Goal: Information Seeking & Learning: Learn about a topic

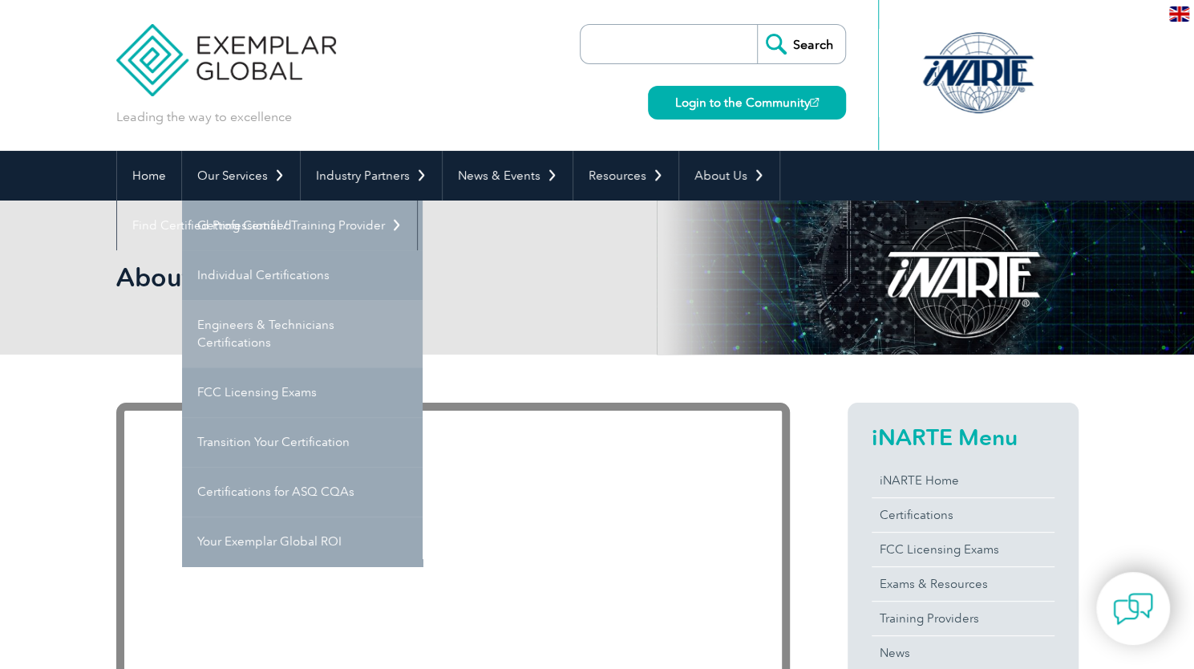
click at [299, 326] on link "Engineers & Technicians Certifications" at bounding box center [302, 333] width 240 height 67
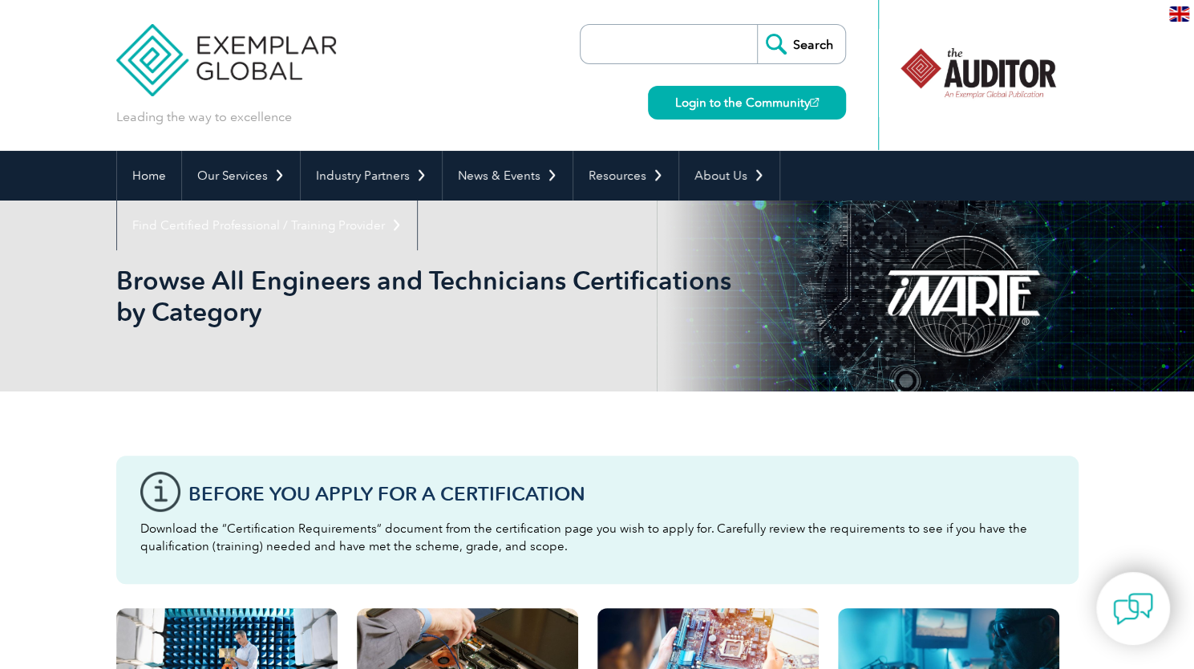
click at [516, 92] on div "Leading the way to excellence Search" at bounding box center [597, 75] width 962 height 151
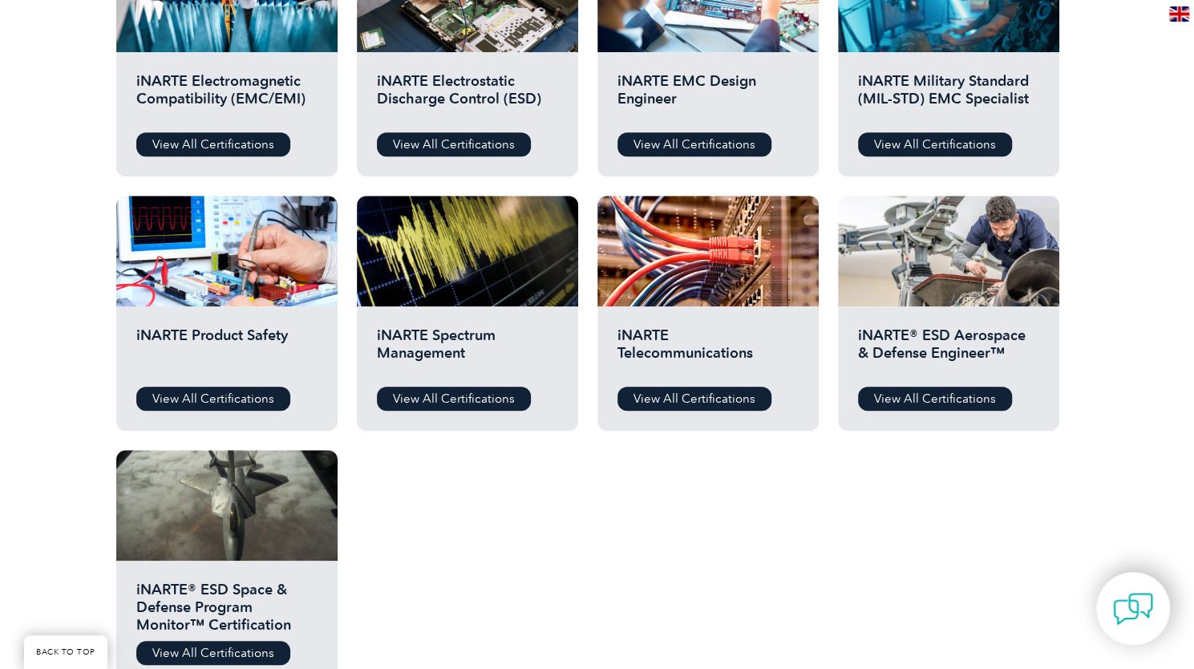
scroll to position [656, 0]
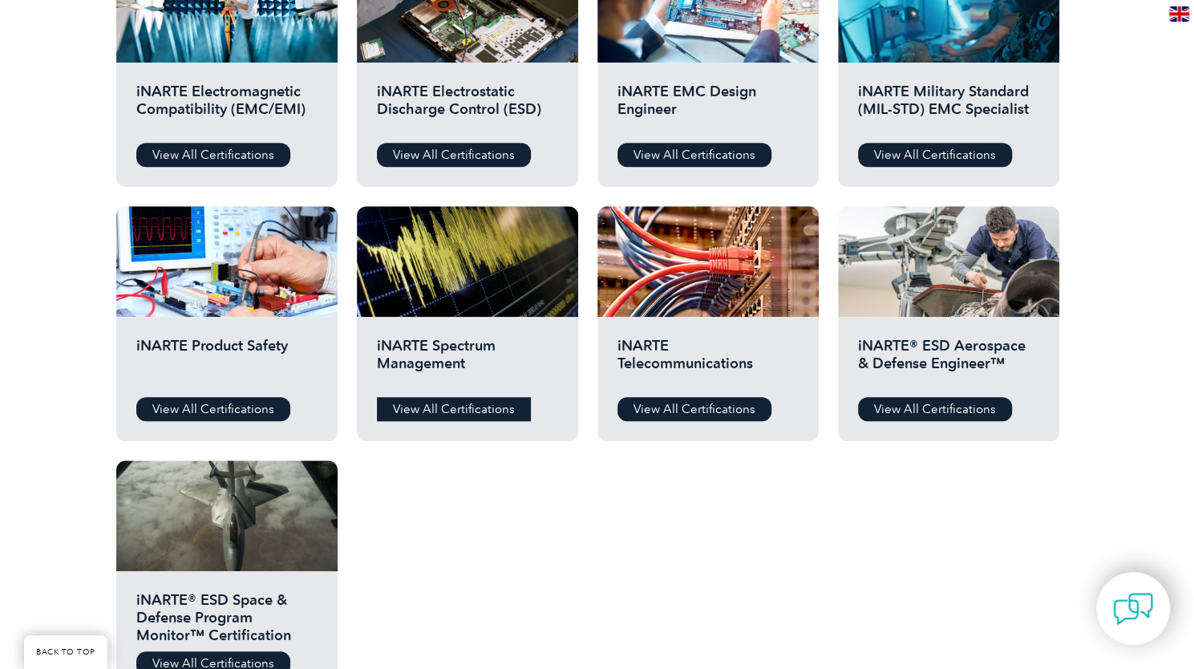
click at [438, 415] on link "View All Certifications" at bounding box center [454, 409] width 154 height 24
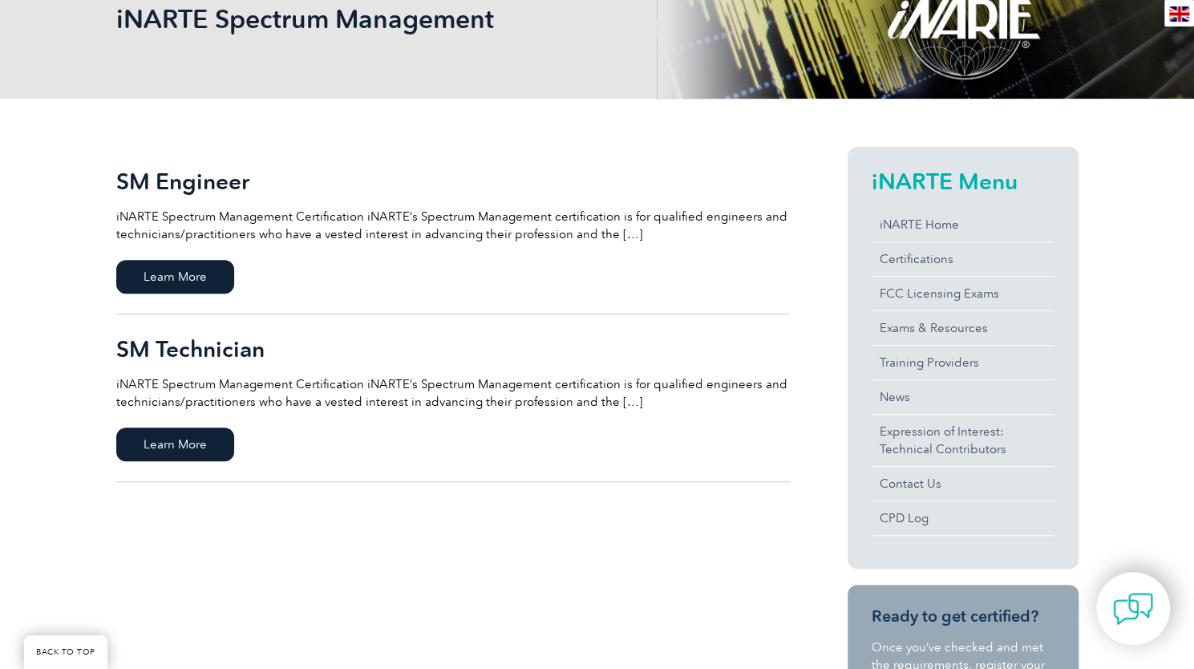
scroll to position [265, 0]
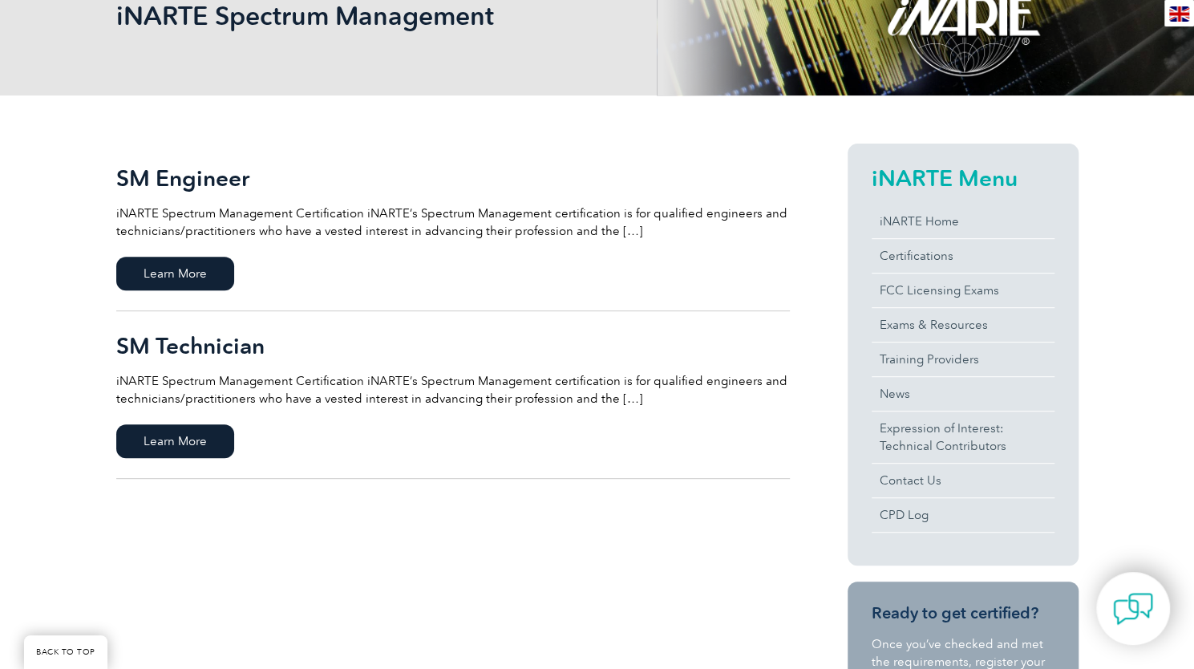
click at [614, 401] on p "iNARTE Spectrum Management Certification iNARTE’s Spectrum Management certifica…" at bounding box center [452, 389] width 673 height 35
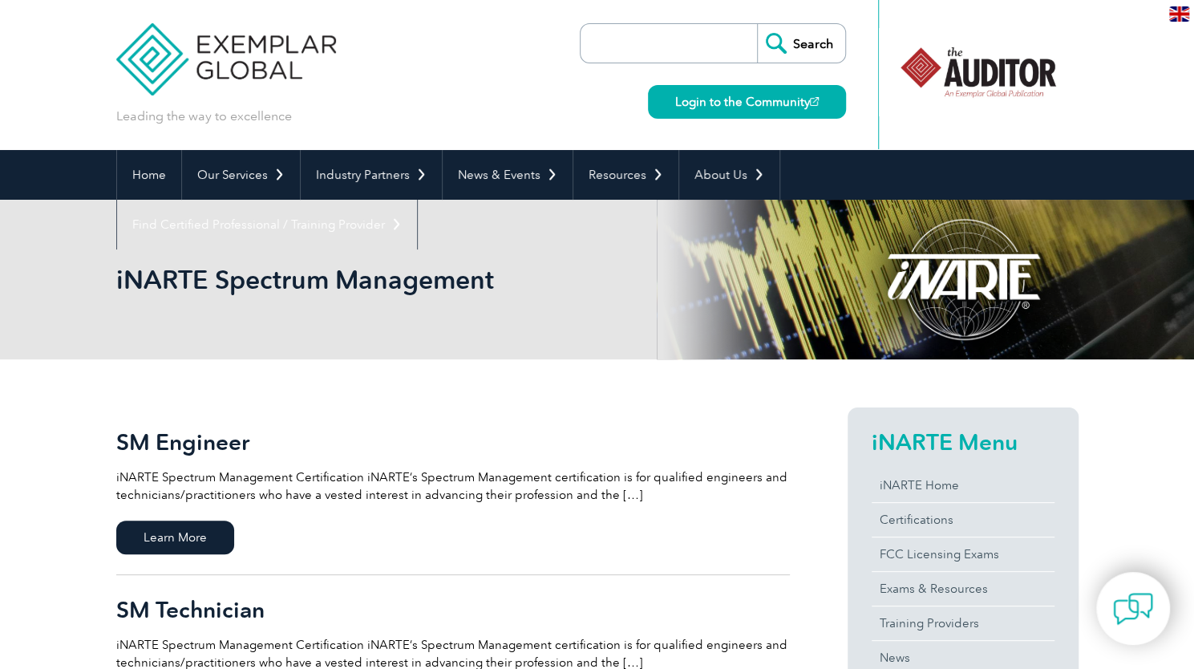
scroll to position [0, 0]
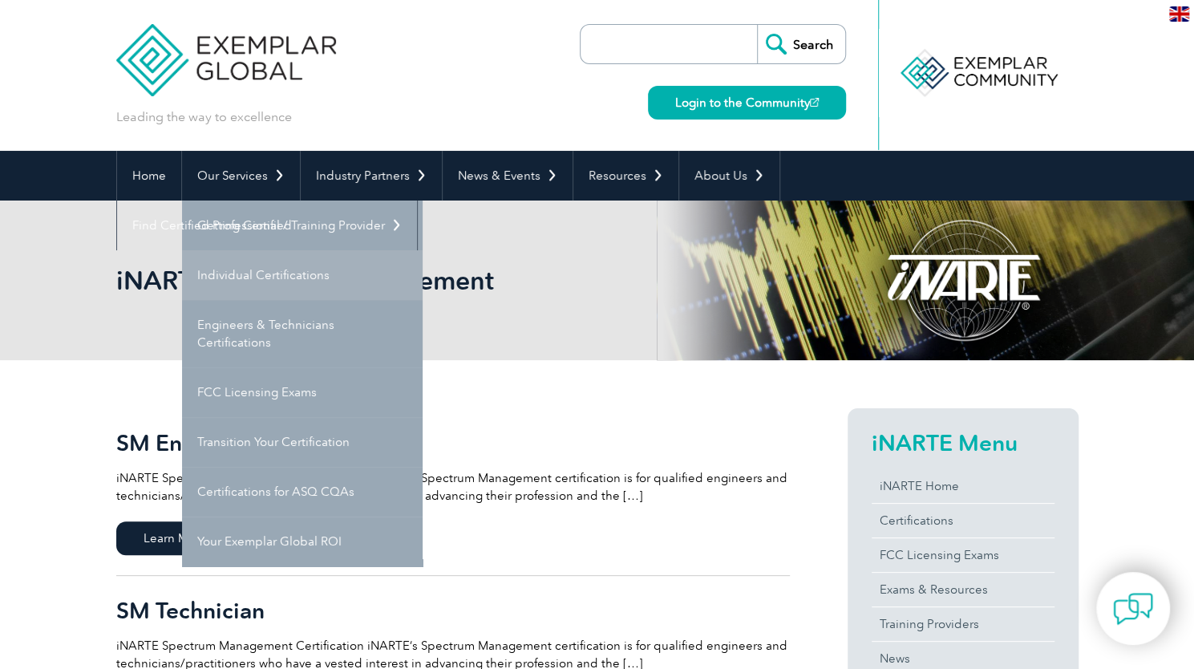
click at [263, 272] on link "Individual Certifications" at bounding box center [302, 275] width 240 height 50
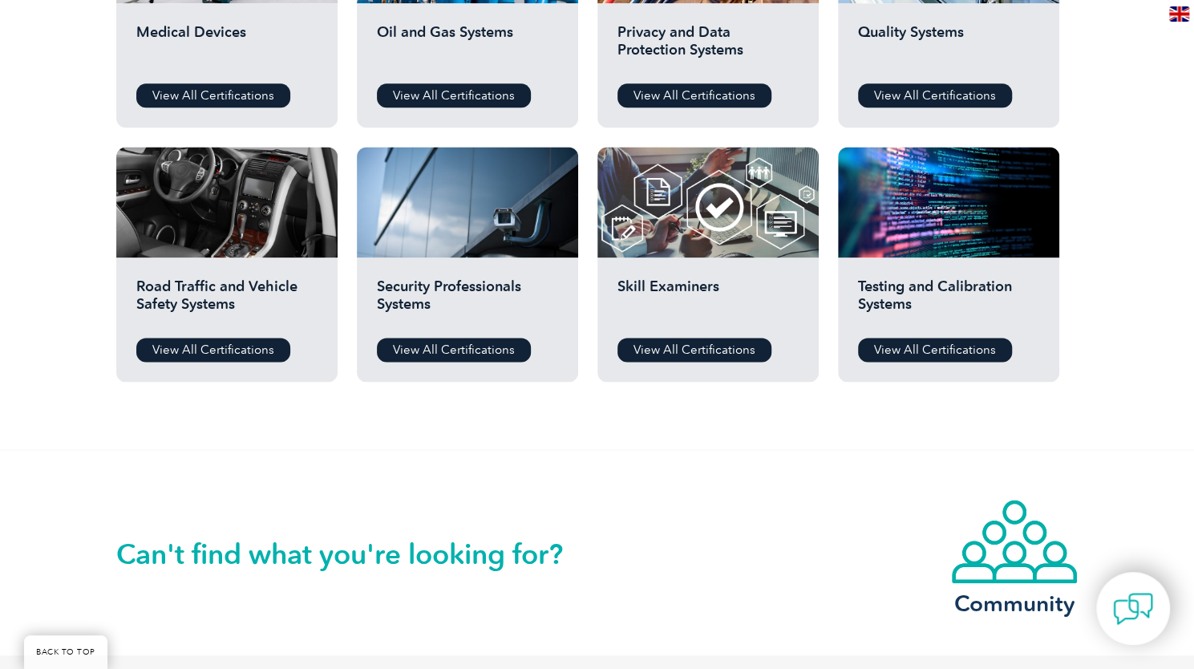
scroll to position [1224, 0]
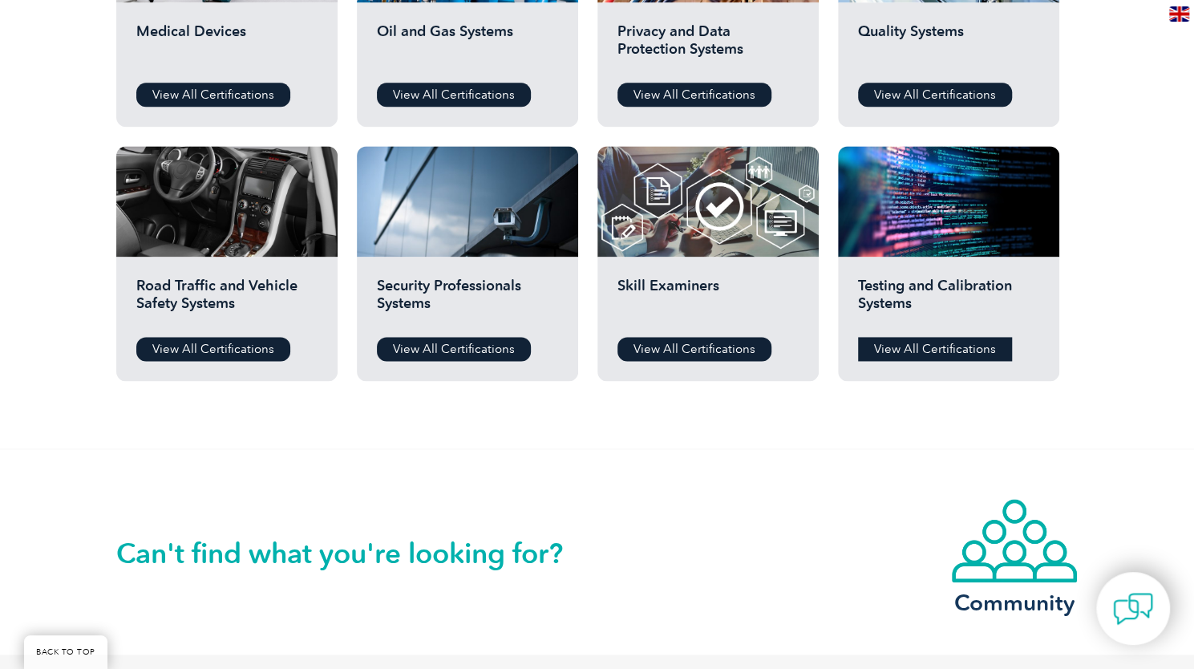
click at [906, 345] on link "View All Certifications" at bounding box center [935, 349] width 154 height 24
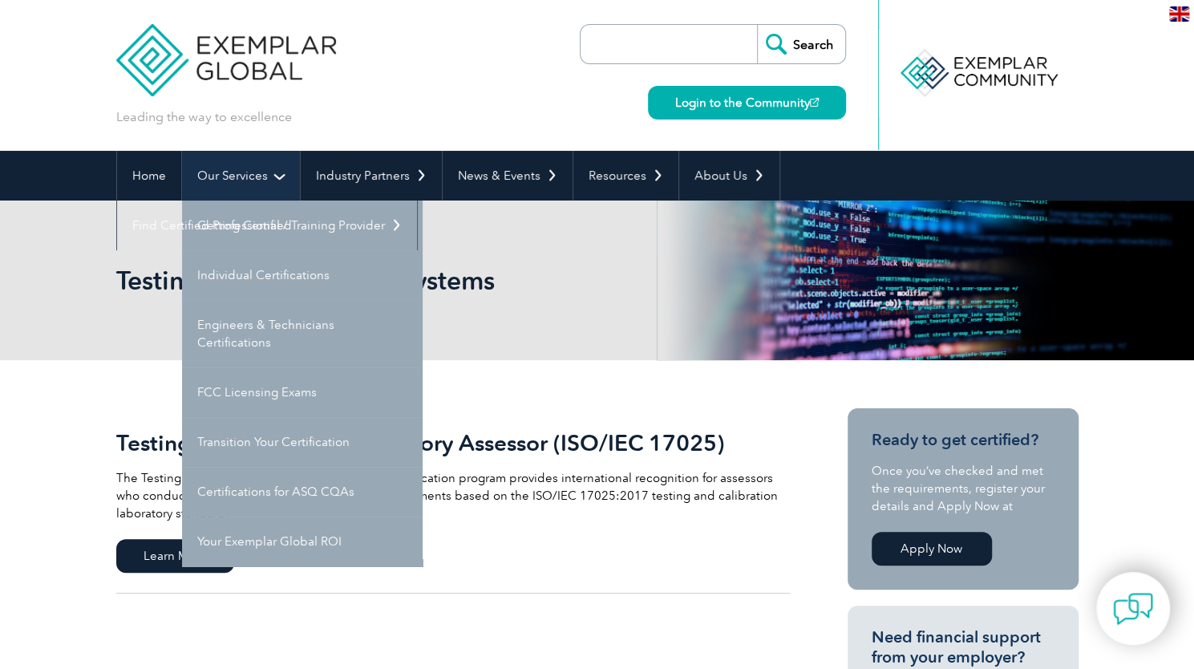
click at [268, 168] on link "Our Services" at bounding box center [241, 176] width 118 height 50
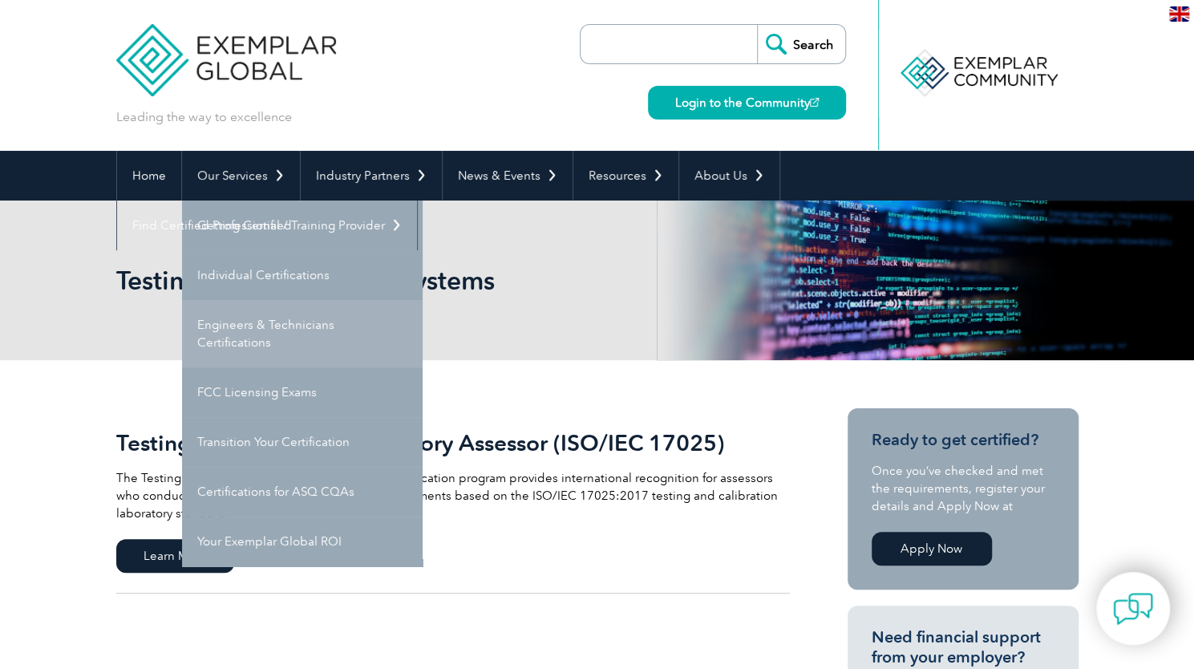
click at [274, 328] on link "Engineers & Technicians Certifications" at bounding box center [302, 333] width 240 height 67
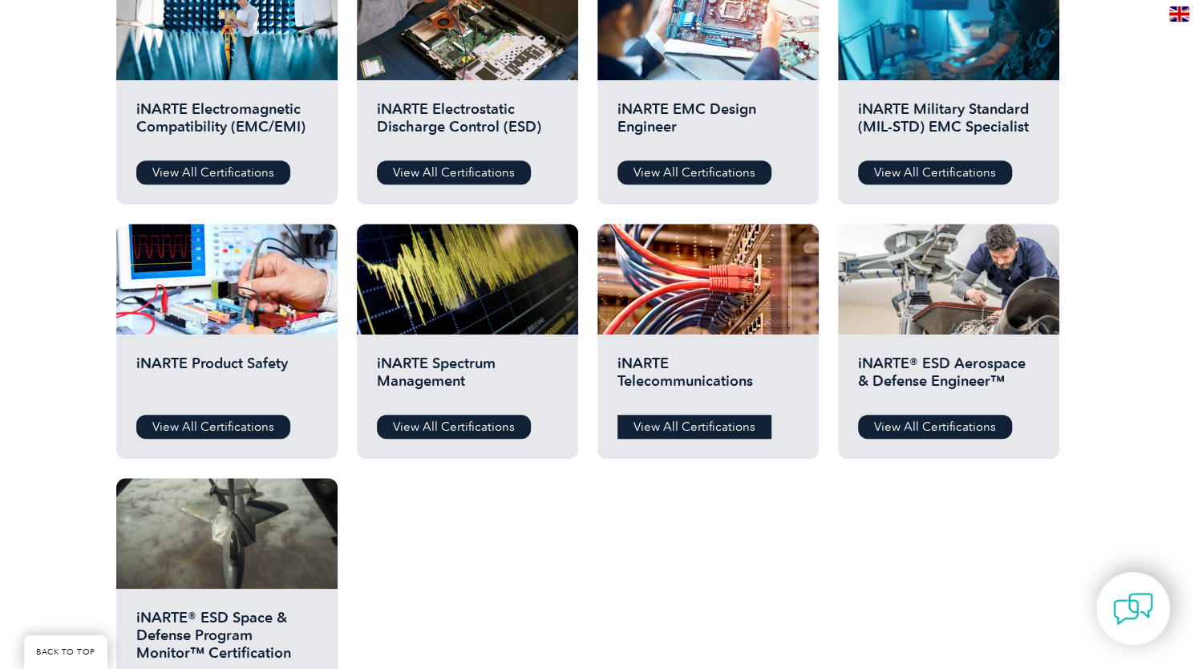
scroll to position [644, 0]
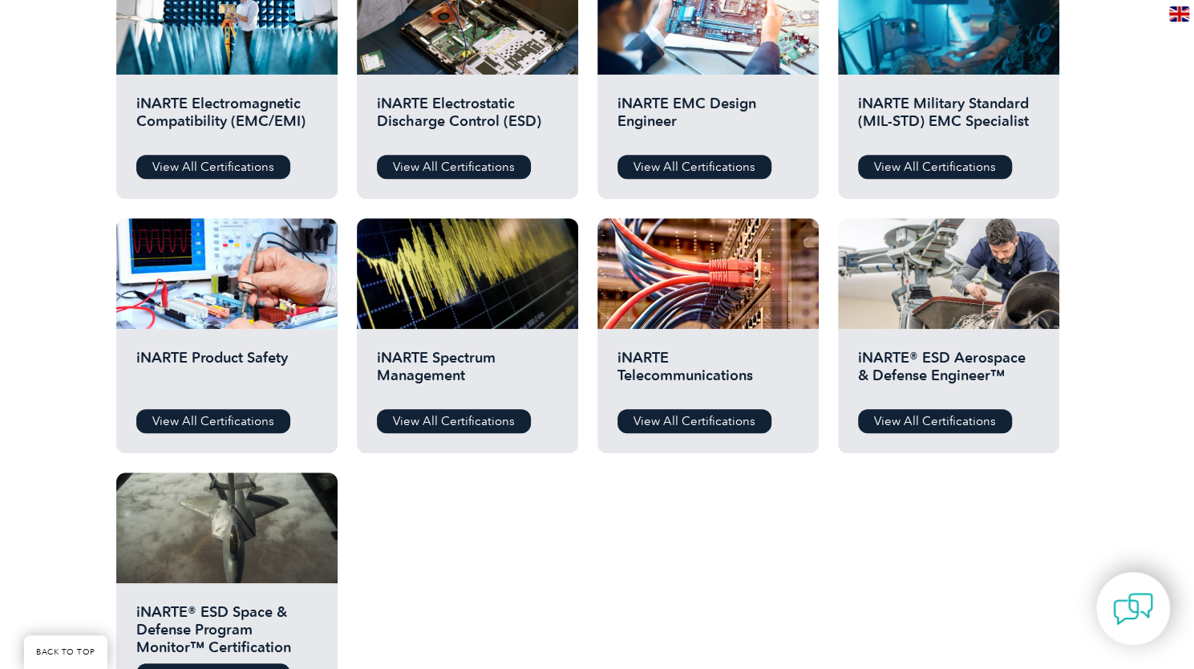
click at [717, 406] on div "iNARTE Telecommunications View All Certifications" at bounding box center [707, 391] width 221 height 124
click at [714, 414] on link "View All Certifications" at bounding box center [694, 421] width 154 height 24
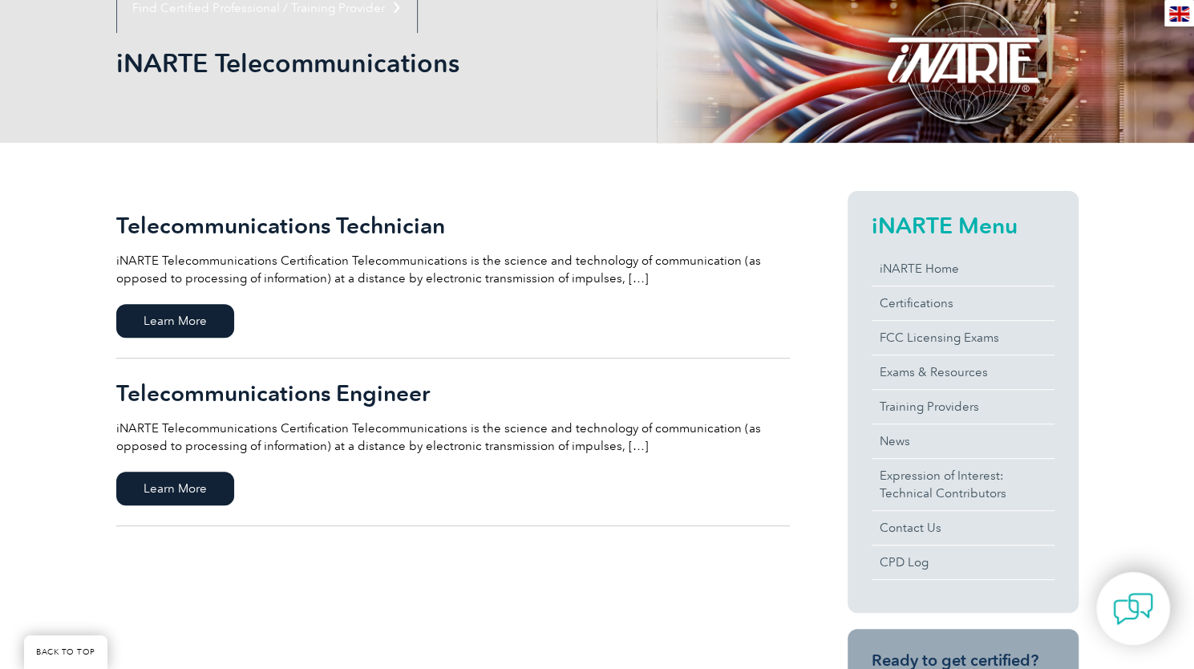
scroll to position [216, 0]
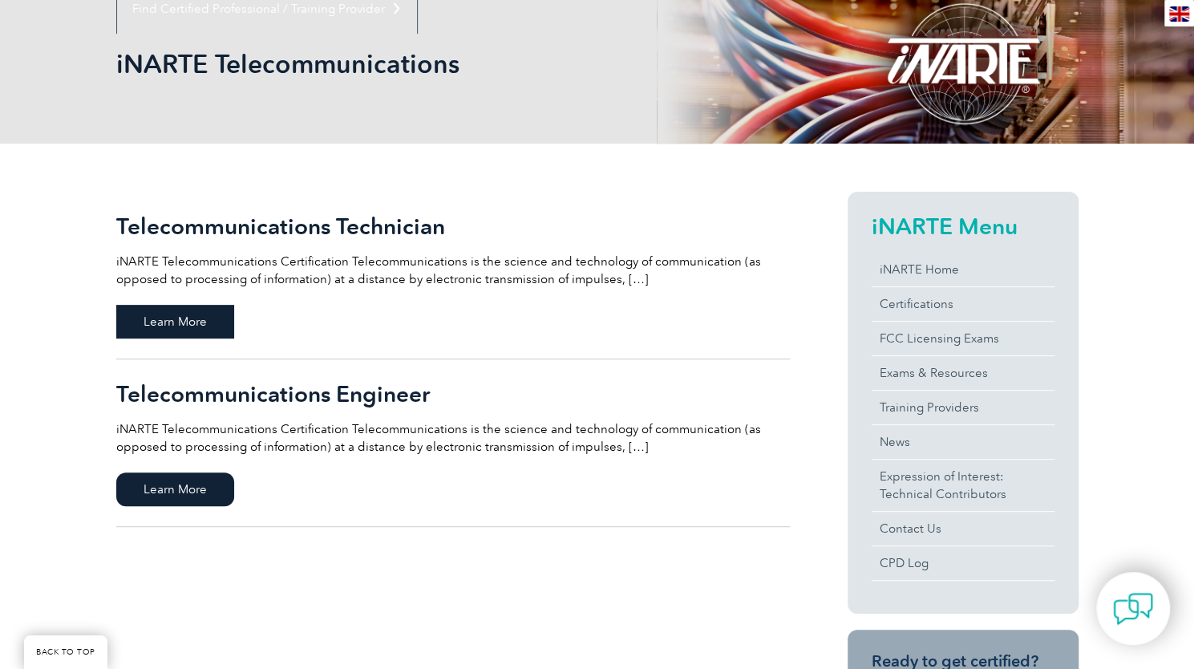
click at [213, 334] on span "Learn More" at bounding box center [175, 322] width 118 height 34
